Goal: Task Accomplishment & Management: Manage account settings

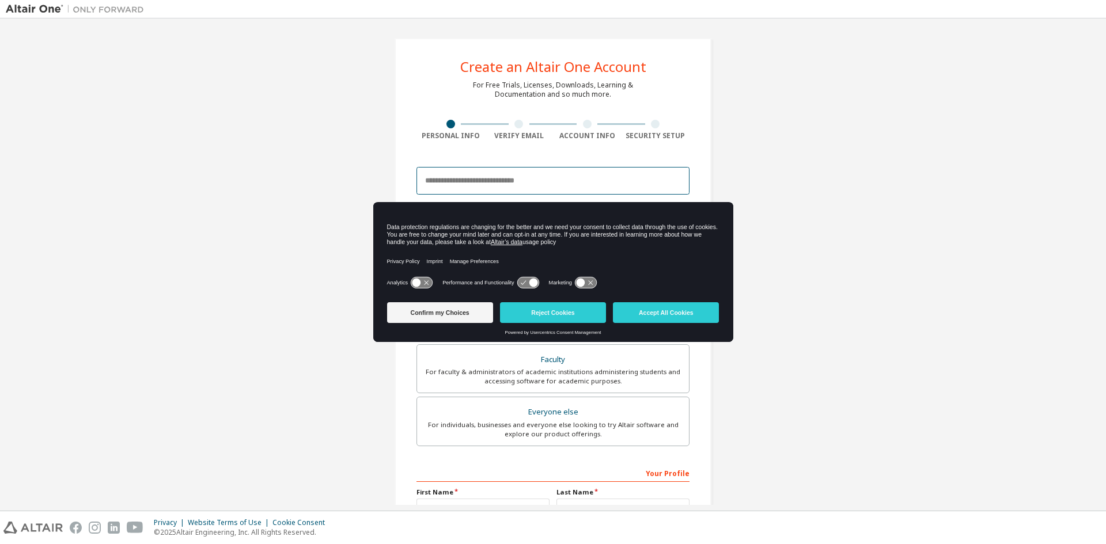
click at [492, 181] on input "email" at bounding box center [552, 181] width 273 height 28
type input "**********"
click at [655, 311] on button "Accept All Cookies" at bounding box center [666, 312] width 106 height 21
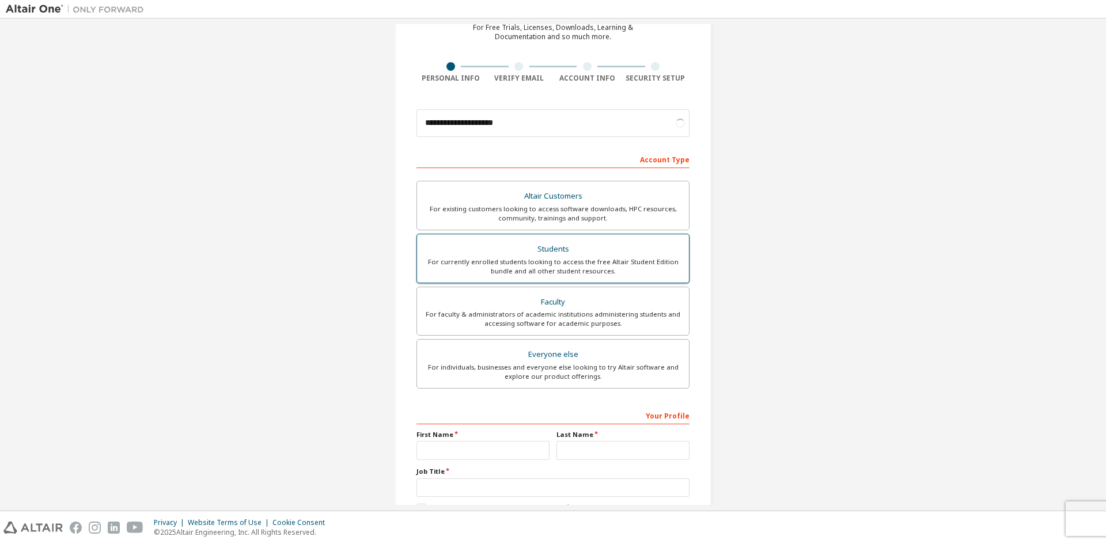
click at [575, 261] on div "For currently enrolled students looking to access the free Altair Student Editi…" at bounding box center [553, 266] width 258 height 18
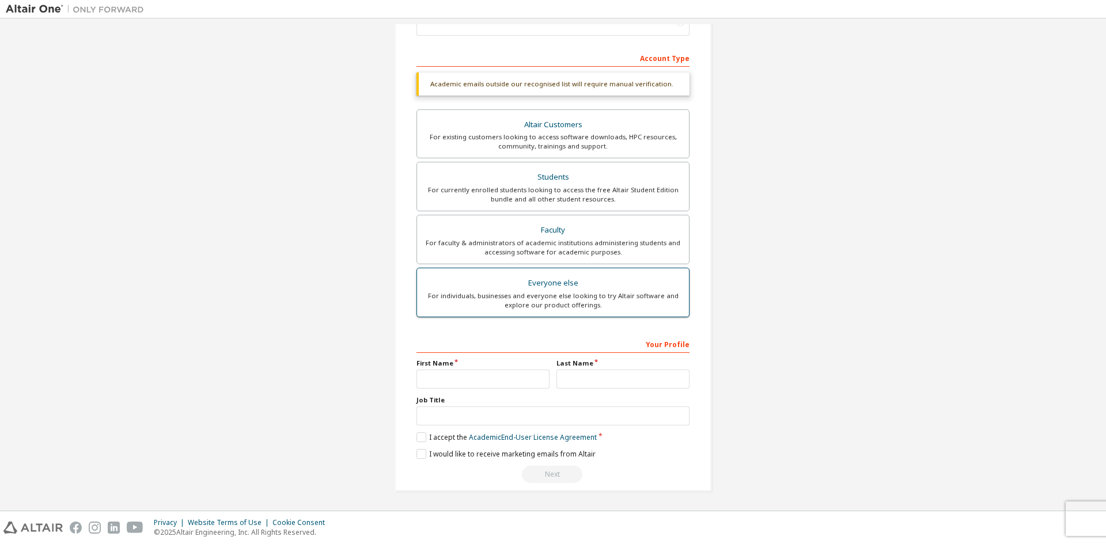
scroll to position [129, 0]
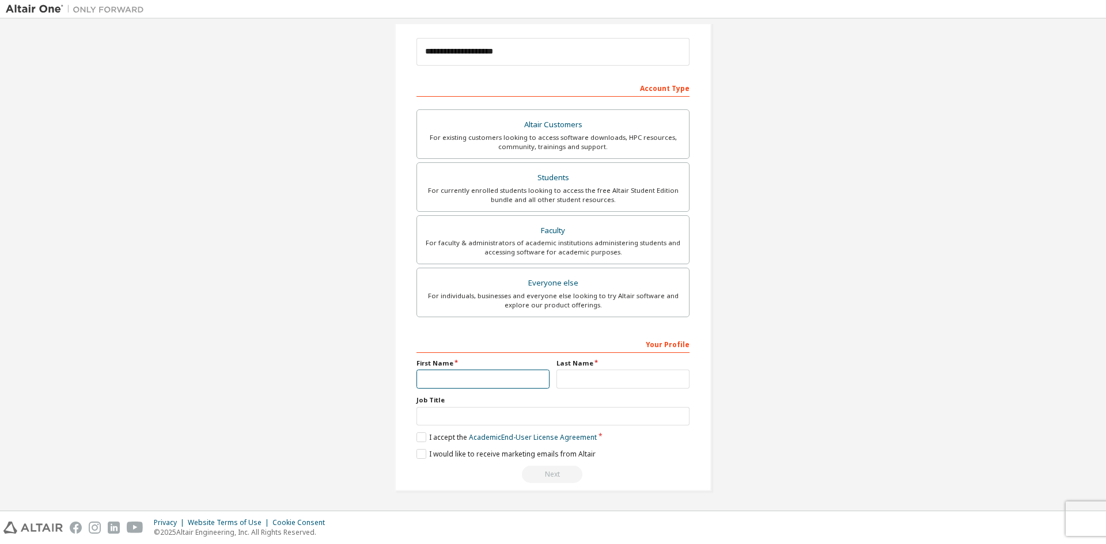
drag, startPoint x: 473, startPoint y: 376, endPoint x: 480, endPoint y: 374, distance: 7.7
click at [476, 376] on input "text" at bounding box center [482, 379] width 133 height 19
type input "******"
type input "*******"
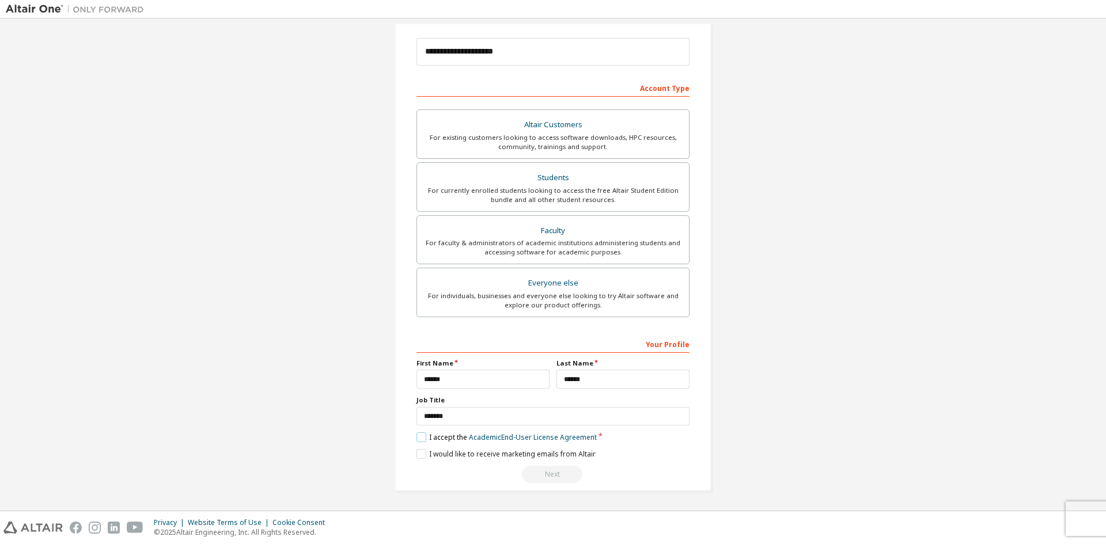
click at [422, 439] on label "I accept the Academic End-User License Agreement" at bounding box center [506, 438] width 180 height 10
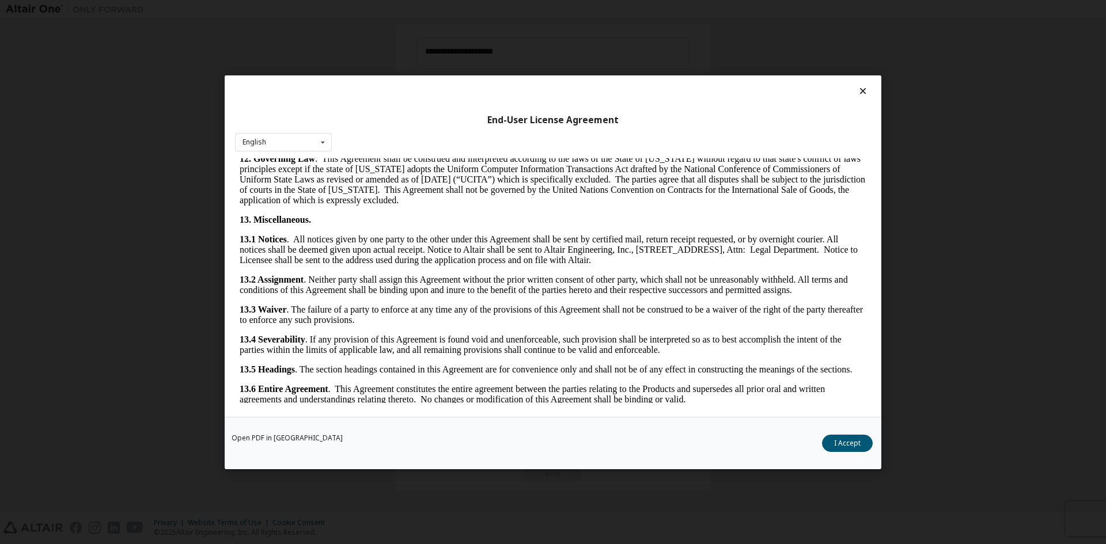
scroll to position [1728, 0]
click at [832, 445] on button "I Accept" at bounding box center [847, 442] width 51 height 17
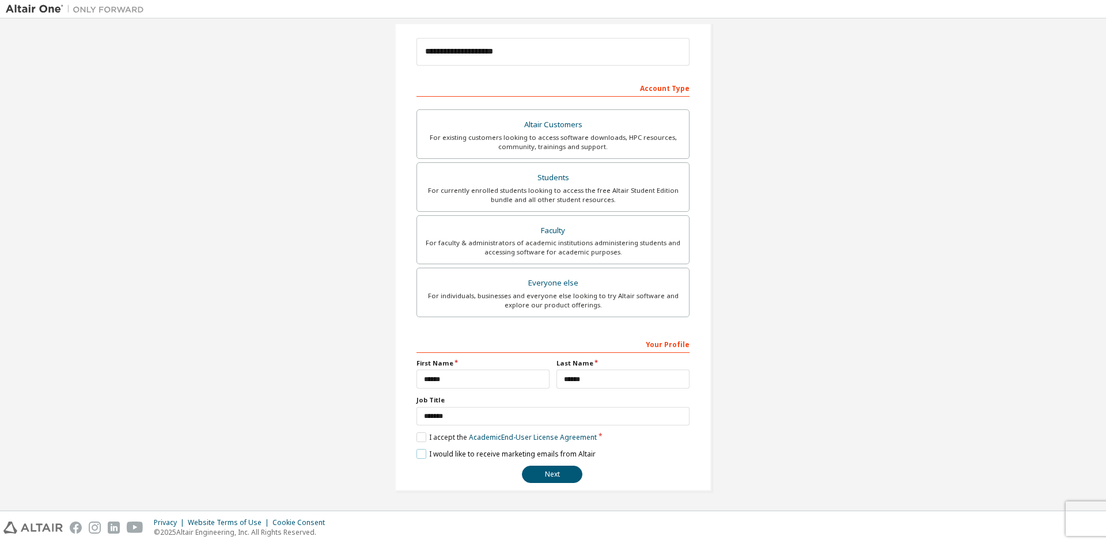
click at [422, 452] on label "I would like to receive marketing emails from Altair" at bounding box center [505, 454] width 179 height 10
click at [418, 457] on label "I would like to receive marketing emails from Altair" at bounding box center [505, 454] width 179 height 10
click at [540, 472] on button "Next" at bounding box center [552, 474] width 60 height 17
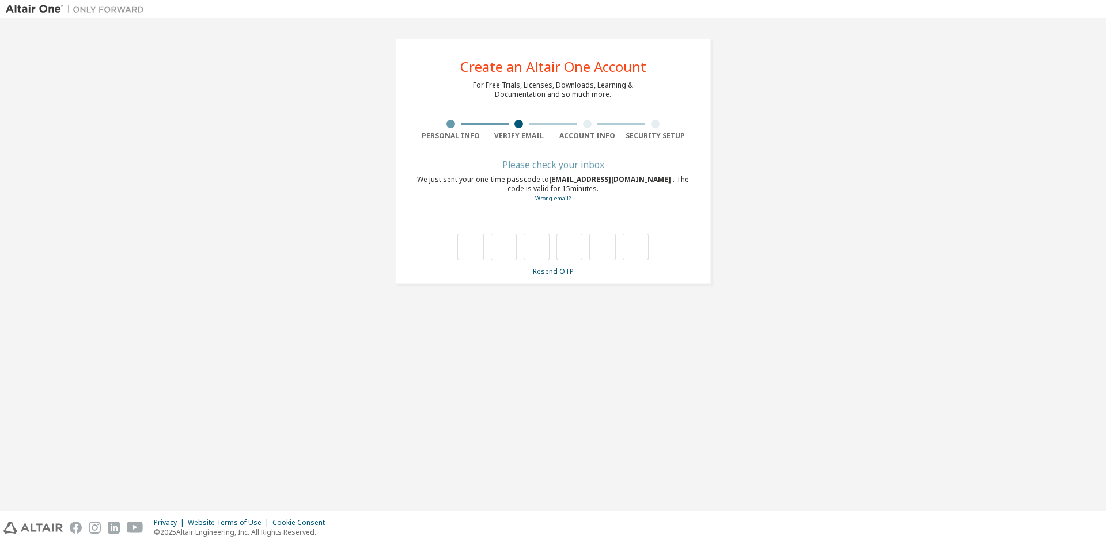
scroll to position [0, 0]
type input "*"
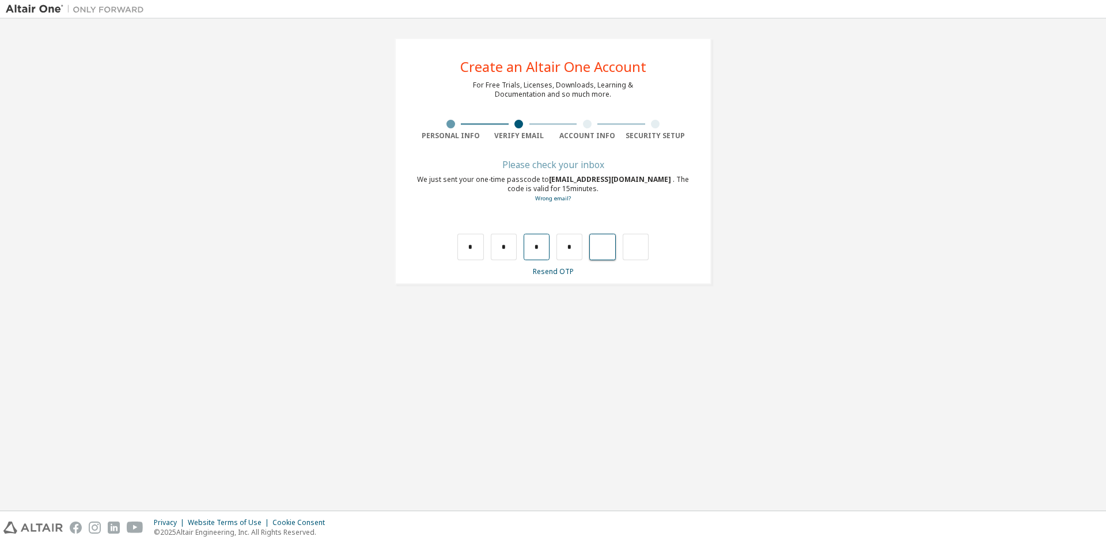
type input "*"
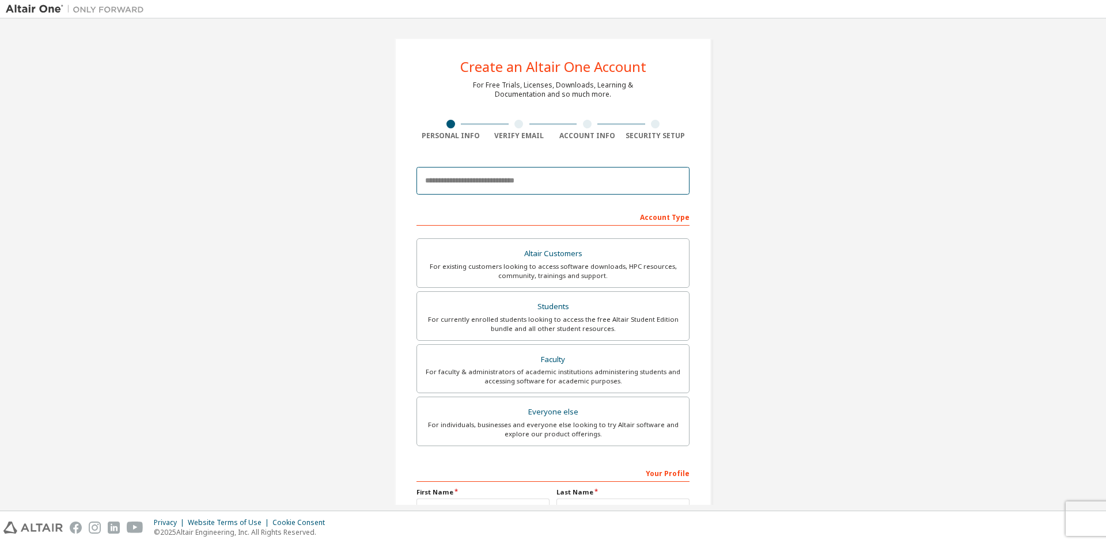
click at [475, 174] on input "email" at bounding box center [552, 181] width 273 height 28
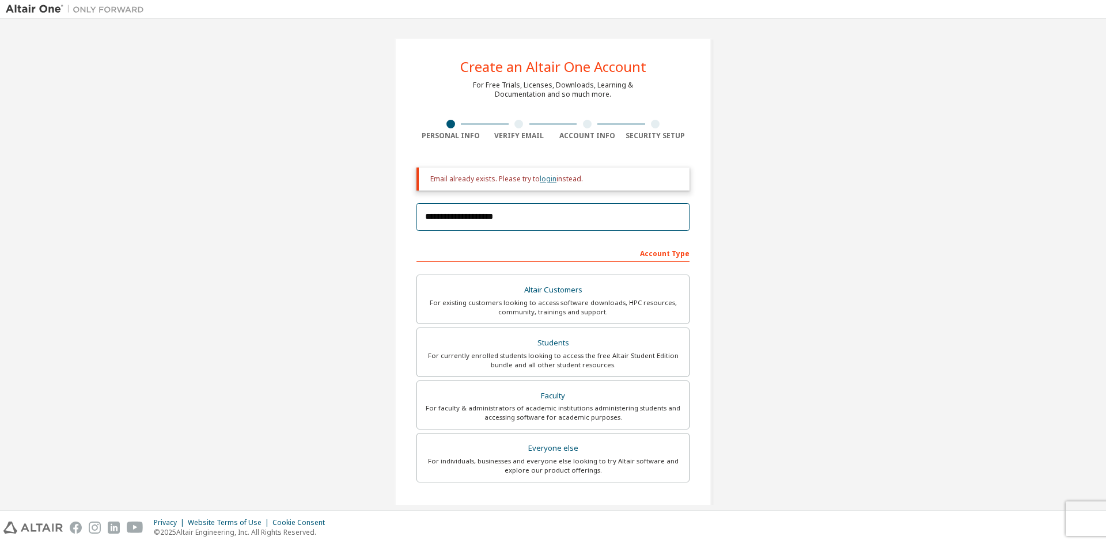
type input "**********"
click at [542, 179] on link "login" at bounding box center [548, 179] width 17 height 10
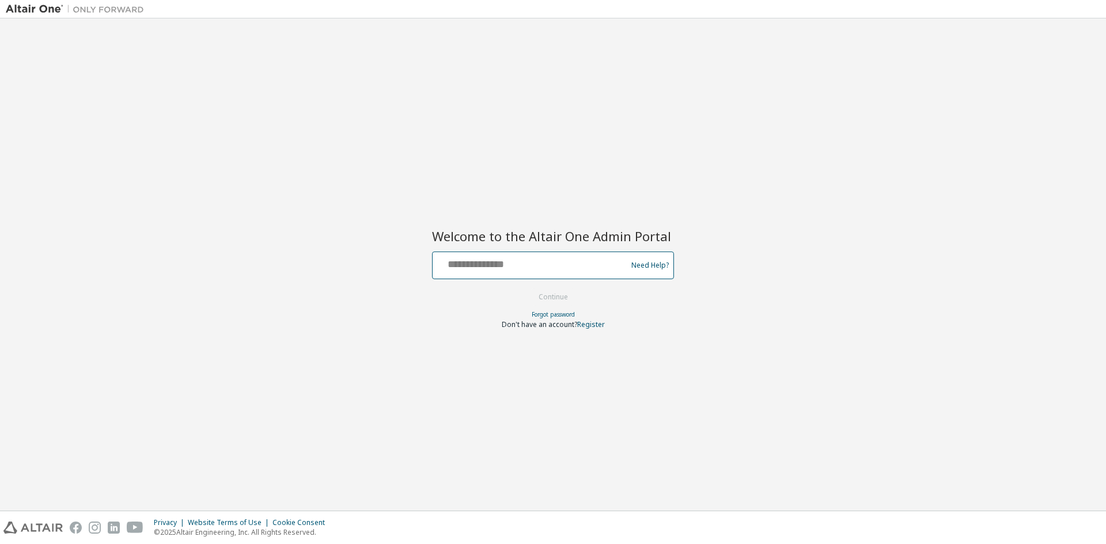
click at [509, 271] on input "text" at bounding box center [531, 263] width 188 height 17
type input "**********"
click at [568, 301] on button "Continue" at bounding box center [553, 297] width 54 height 17
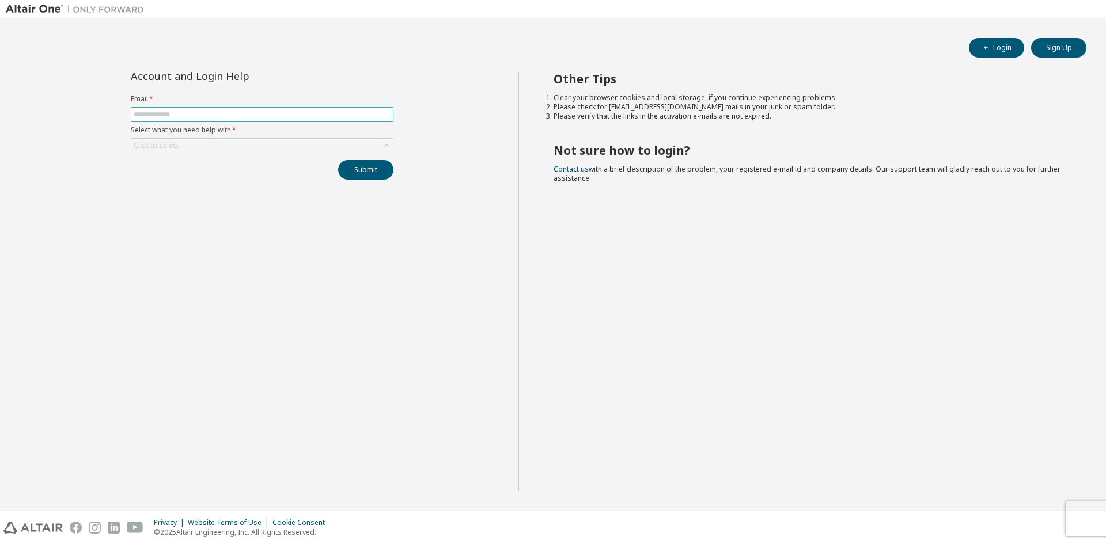
click at [348, 117] on input "text" at bounding box center [262, 114] width 257 height 9
type input "**********"
click at [388, 146] on icon at bounding box center [386, 145] width 5 height 3
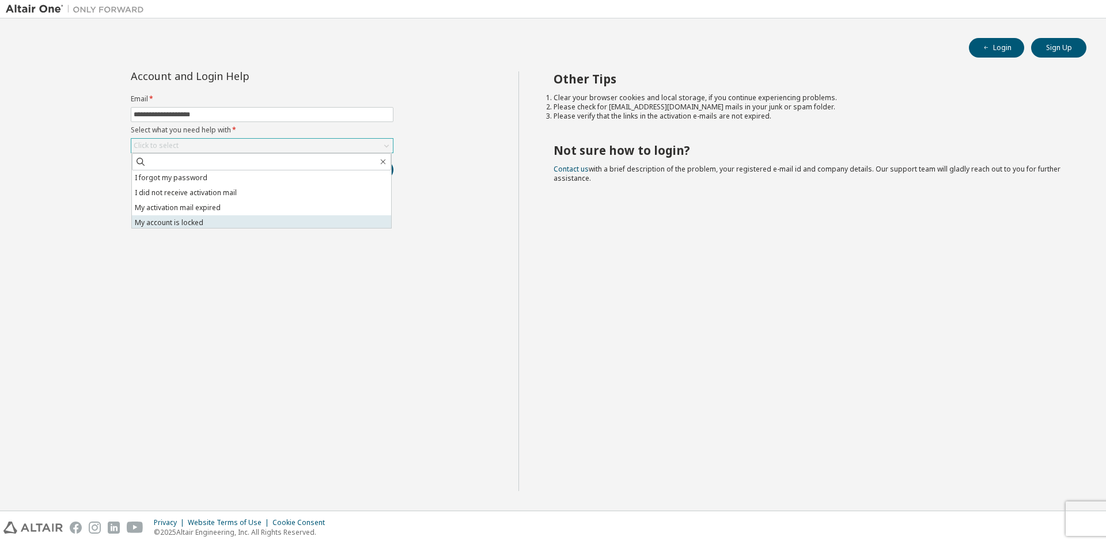
click at [270, 222] on li "My account is locked" at bounding box center [261, 222] width 259 height 15
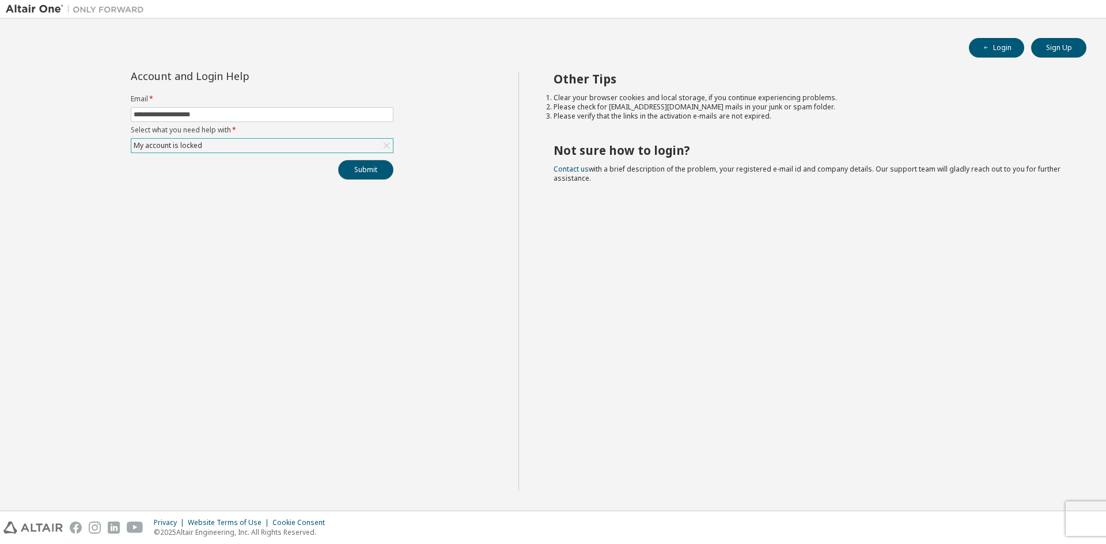
drag, startPoint x: 355, startPoint y: 175, endPoint x: 349, endPoint y: 177, distance: 6.2
click at [356, 175] on button "Submit" at bounding box center [365, 170] width 55 height 20
click at [364, 171] on button "Submit" at bounding box center [365, 170] width 55 height 20
click at [40, 7] on img at bounding box center [78, 9] width 144 height 12
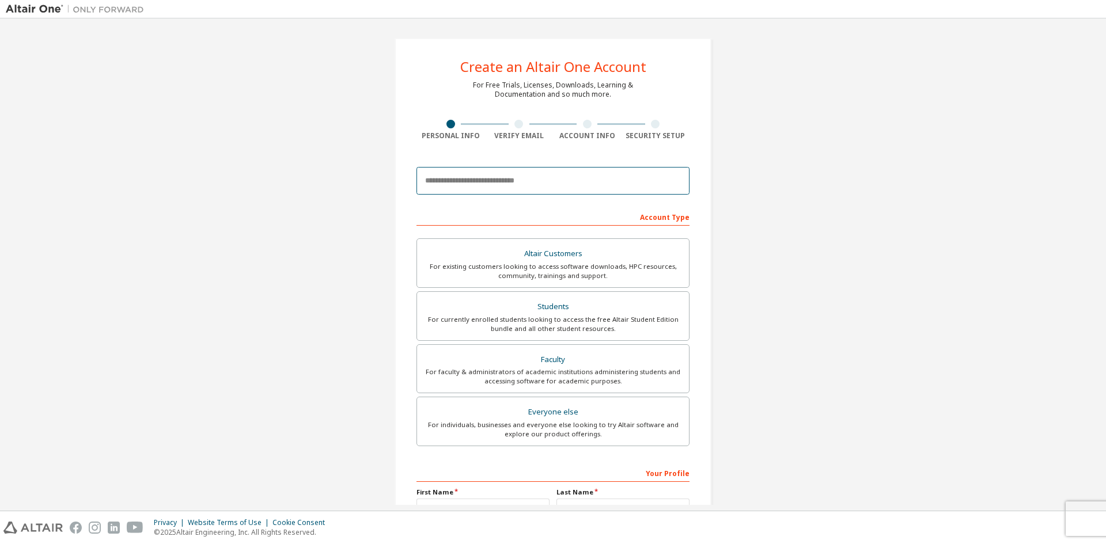
click at [531, 175] on input "email" at bounding box center [552, 181] width 273 height 28
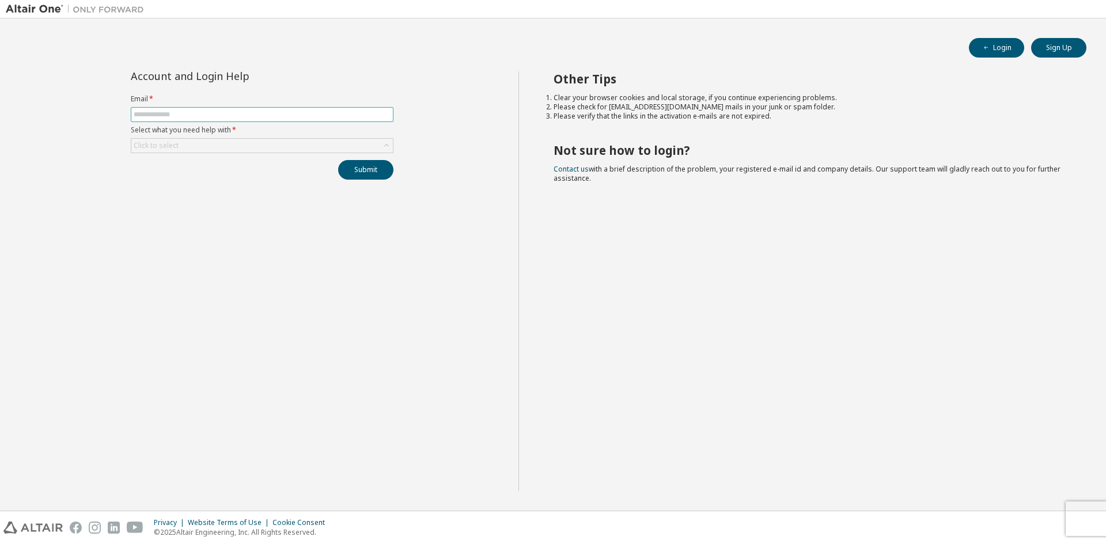
click at [370, 116] on input "text" at bounding box center [262, 114] width 257 height 9
type input "**********"
click at [392, 142] on icon at bounding box center [387, 146] width 12 height 12
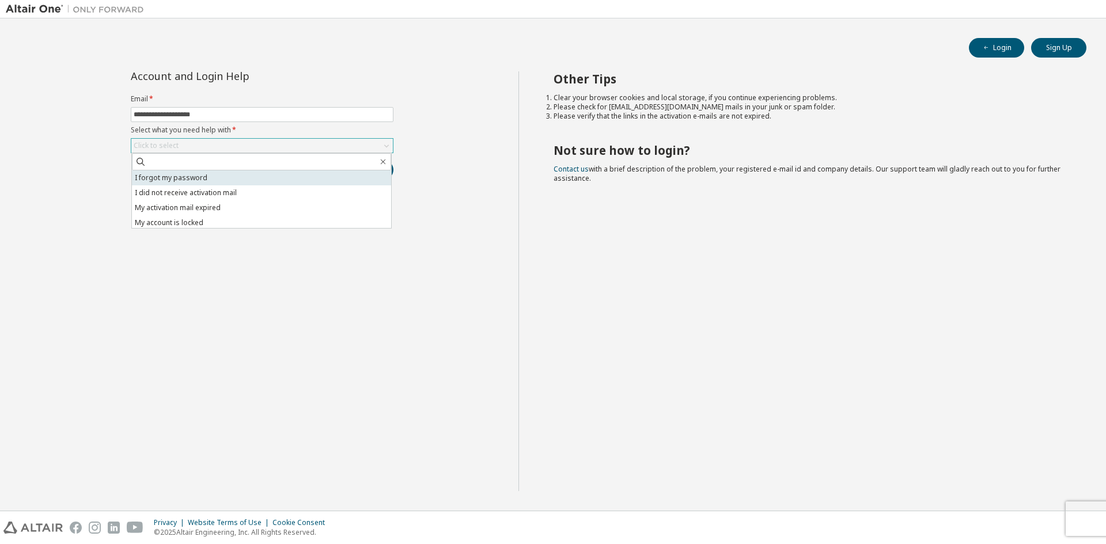
click at [285, 183] on li "I forgot my password" at bounding box center [261, 177] width 259 height 15
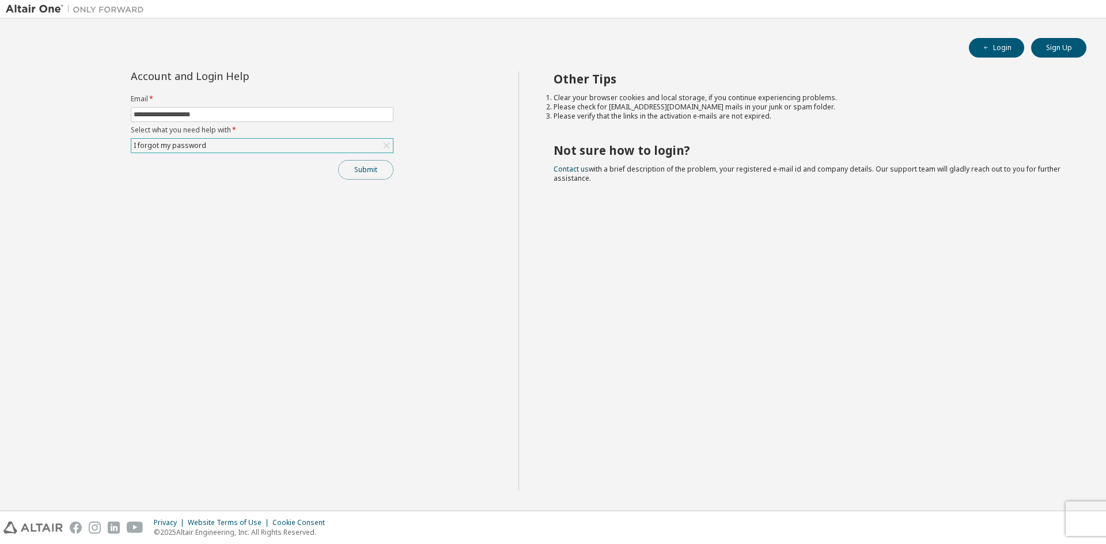
click at [343, 170] on button "Submit" at bounding box center [365, 170] width 55 height 20
